Goal: Subscribe to service/newsletter

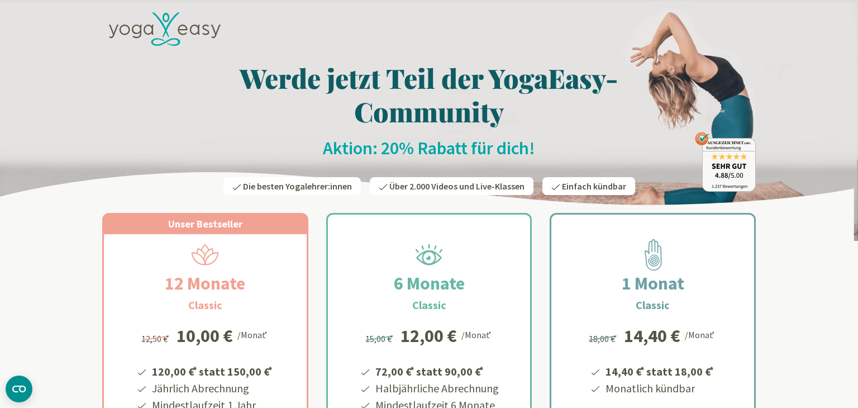
click at [514, 151] on h2 "Aktion: 20% Rabatt für dich!" at bounding box center [428, 148] width 653 height 22
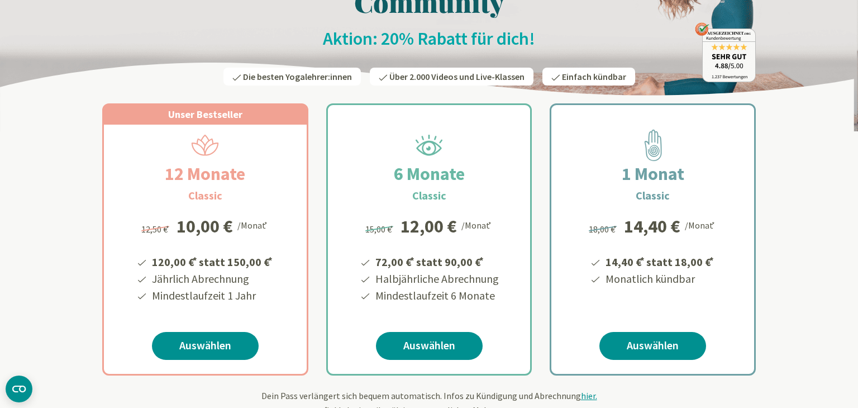
scroll to position [114, 0]
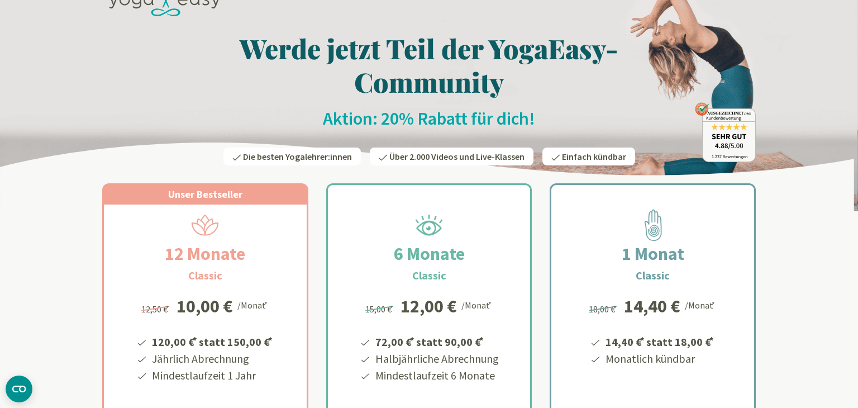
scroll to position [0, 0]
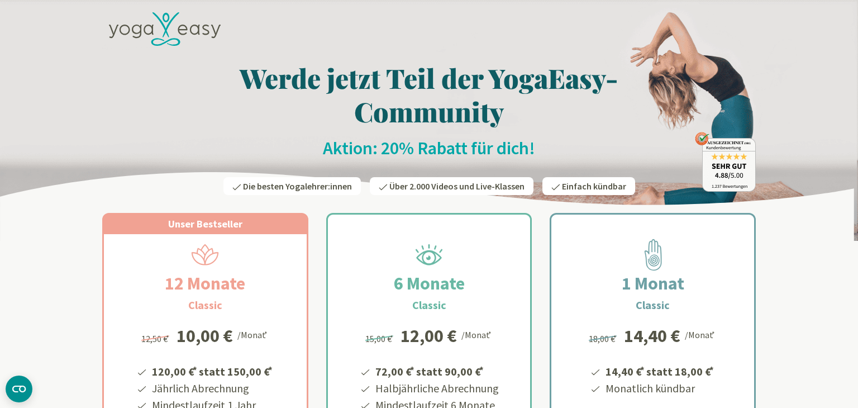
click at [693, 348] on div "18,00 € * 14,40 € /Monat * 14,40 € * statt 18,00 € * Monatlich kündbar" at bounding box center [652, 372] width 135 height 119
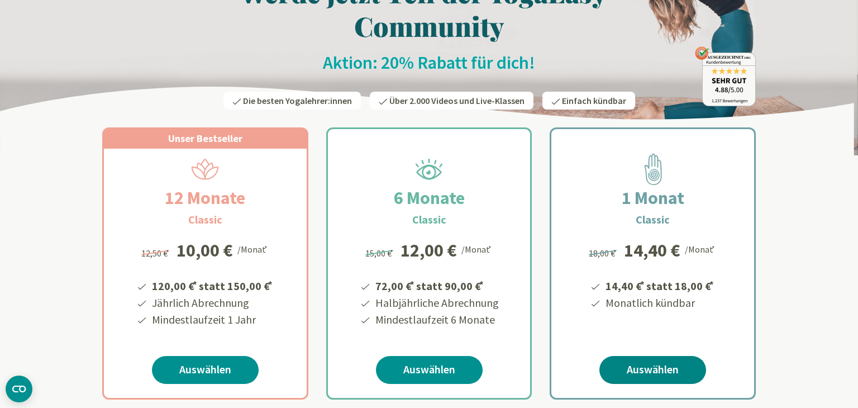
click at [678, 372] on link "Auswählen" at bounding box center [652, 370] width 107 height 28
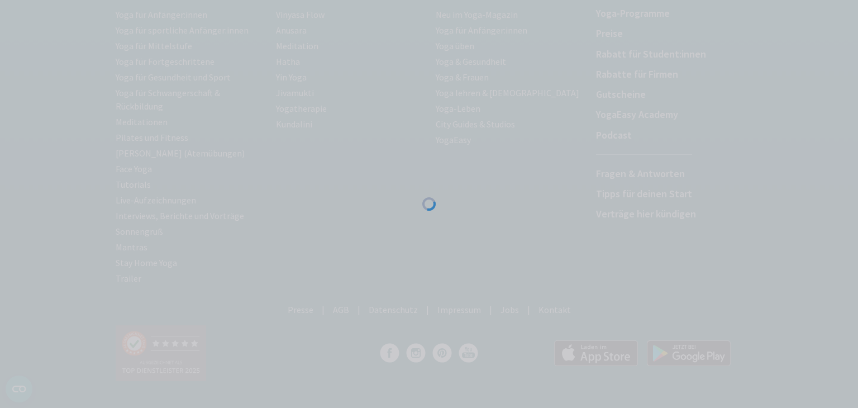
scroll to position [196, 0]
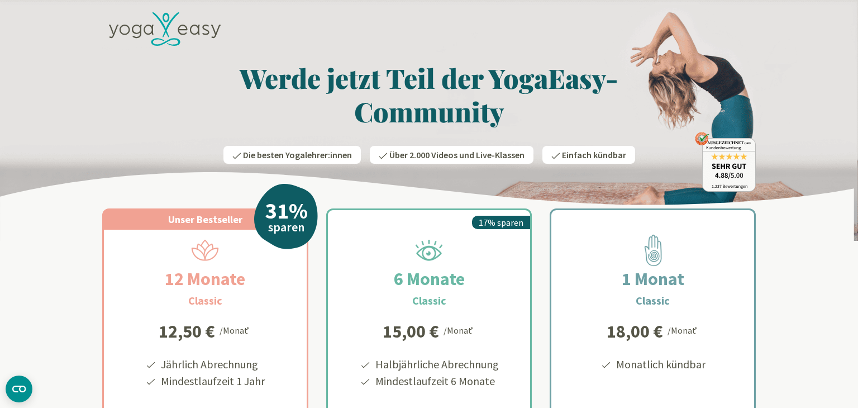
click at [171, 30] on icon at bounding box center [165, 29] width 112 height 34
